Goal: Browse casually: Explore the website without a specific task or goal

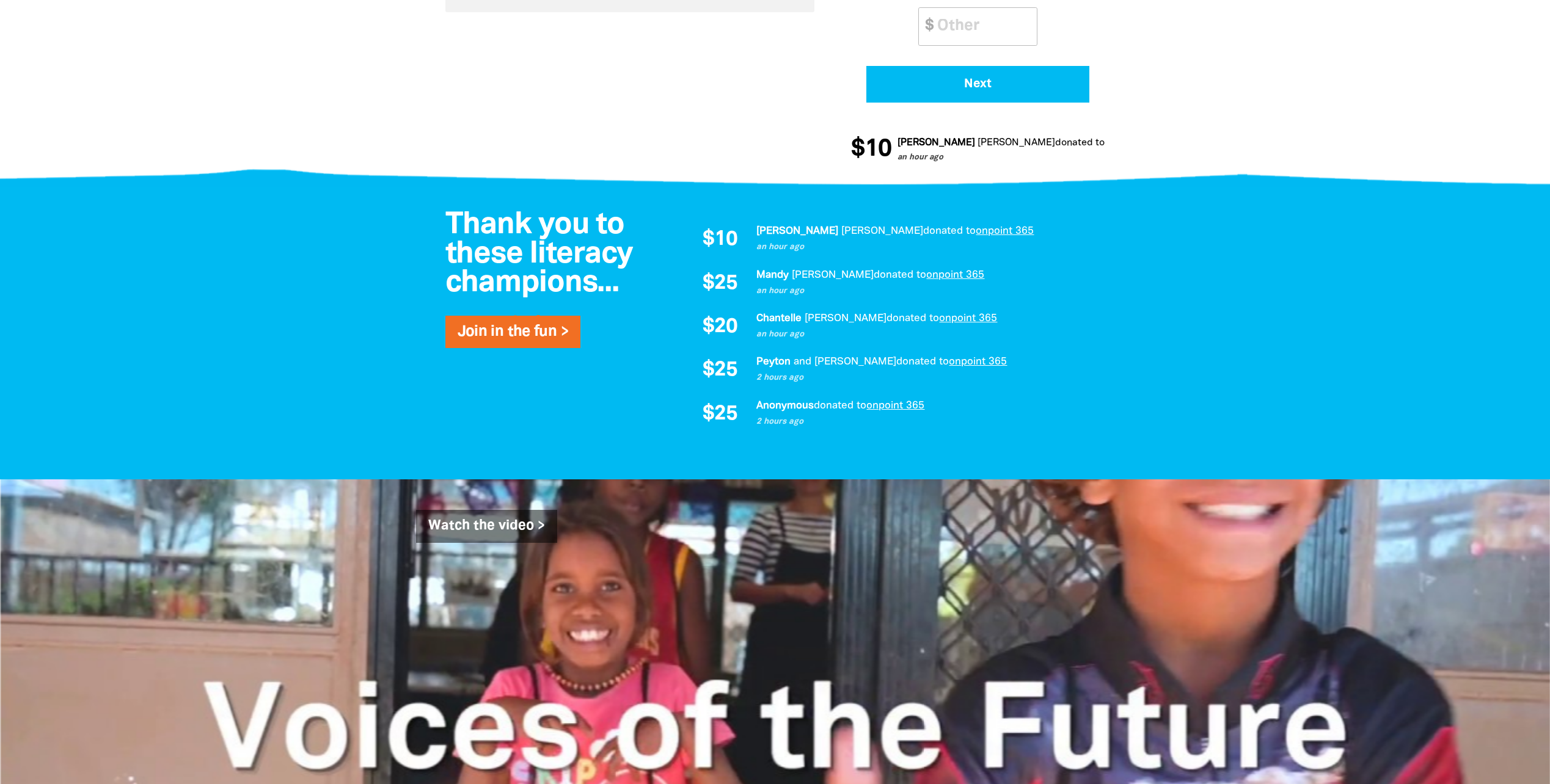
click at [1396, 156] on div at bounding box center [775, 166] width 1550 height 47
click at [1163, 187] on div at bounding box center [775, 333] width 1550 height 293
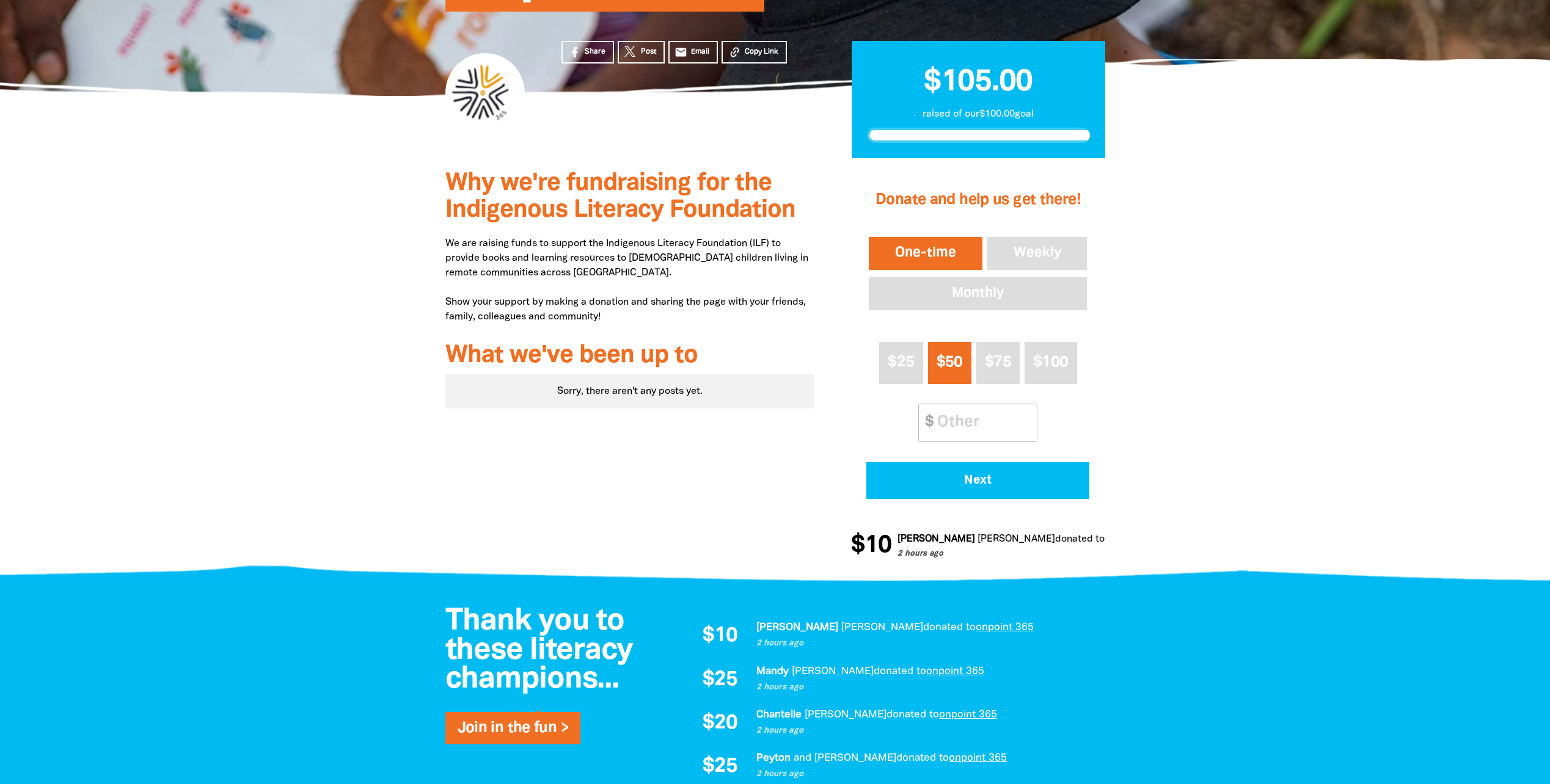
scroll to position [203, 0]
